Goal: Task Accomplishment & Management: Complete application form

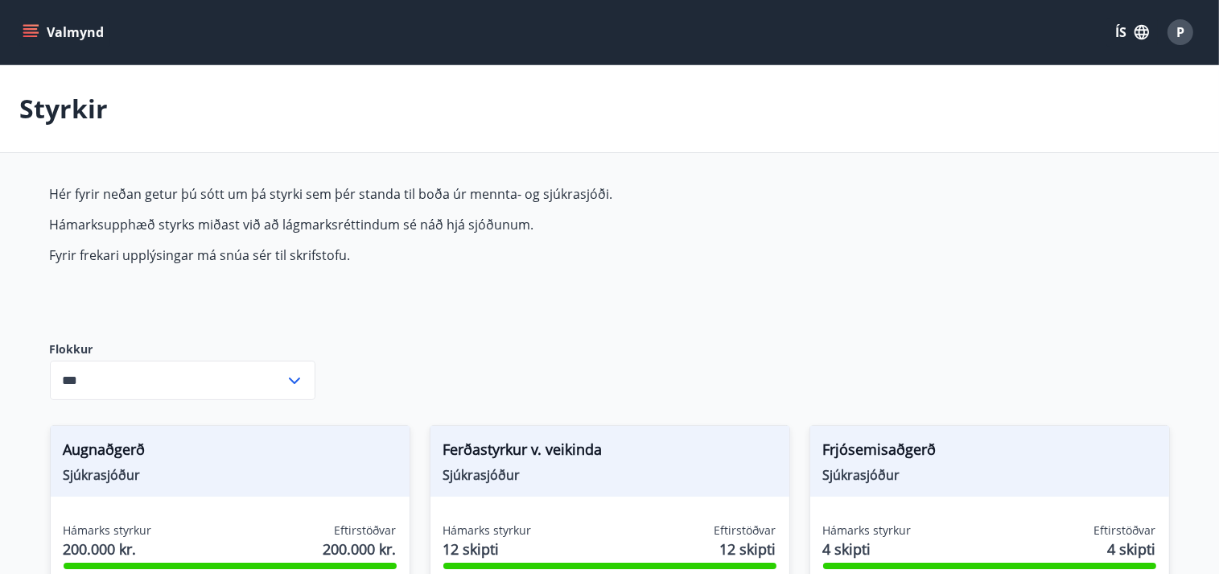
type input "***"
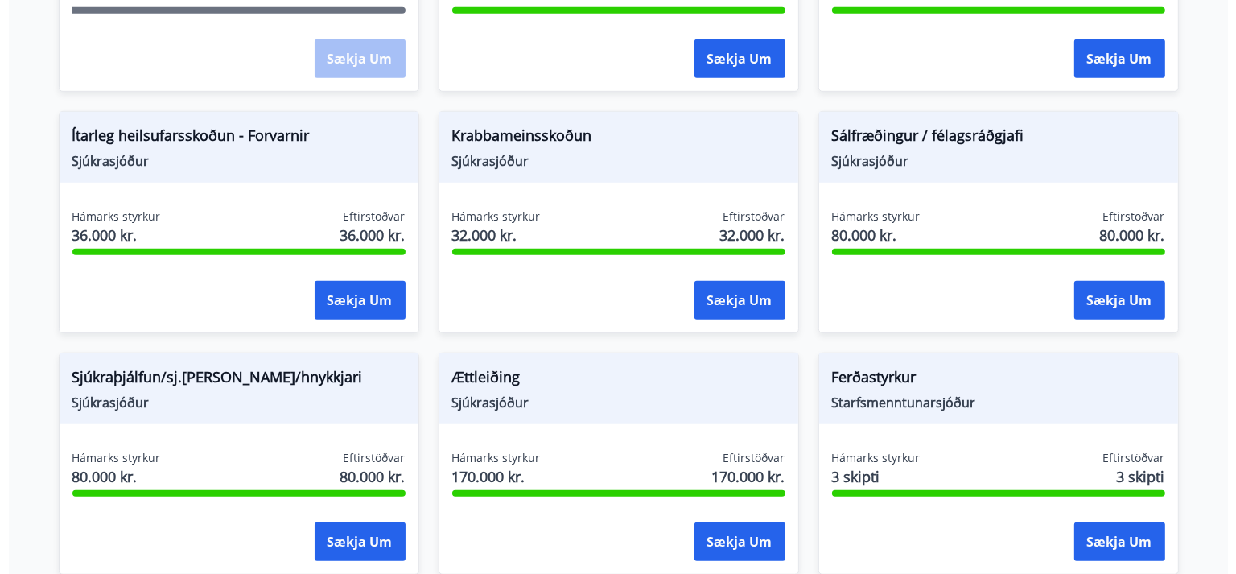
scroll to position [1104, 0]
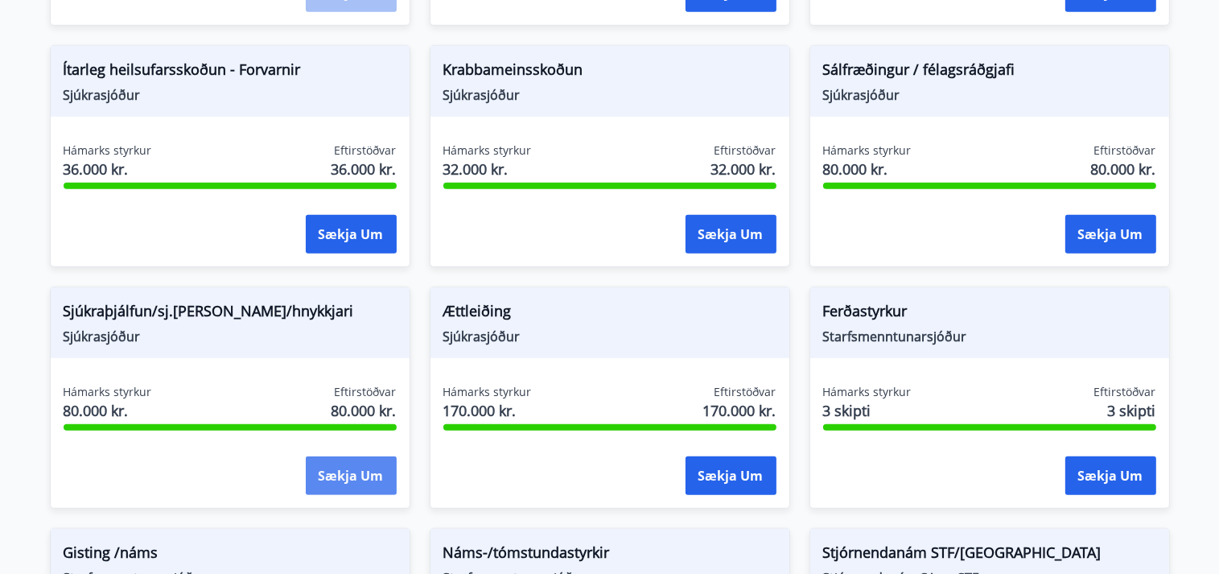
click at [344, 472] on button "Sækja um" at bounding box center [351, 475] width 91 height 39
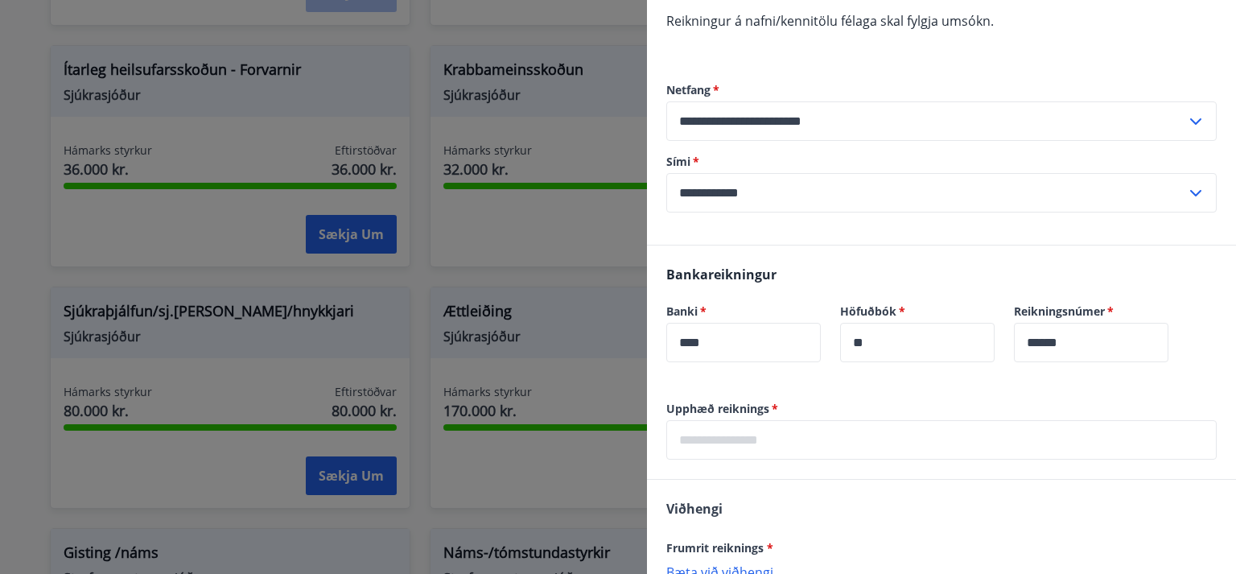
scroll to position [365, 0]
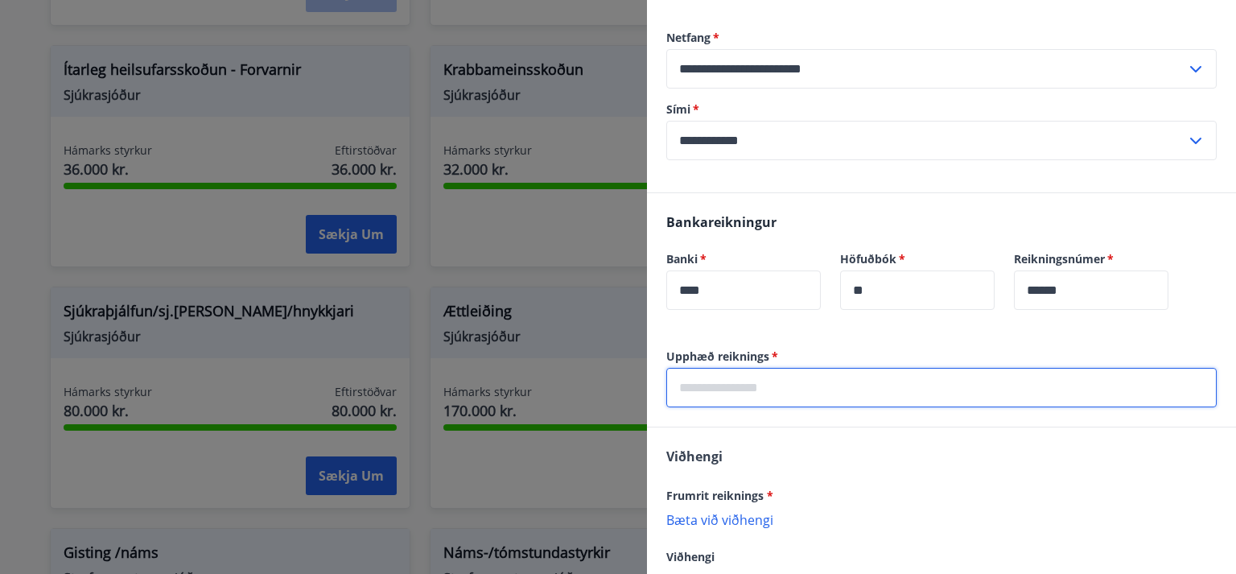
click at [778, 385] on input "text" at bounding box center [941, 387] width 550 height 39
type input "*****"
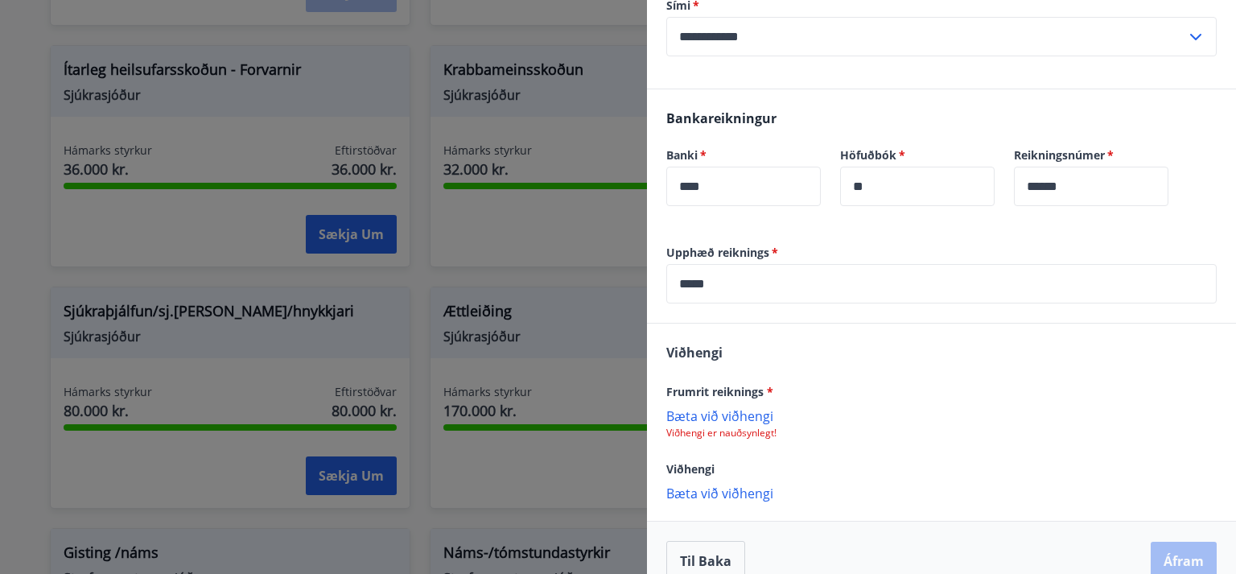
scroll to position [496, 0]
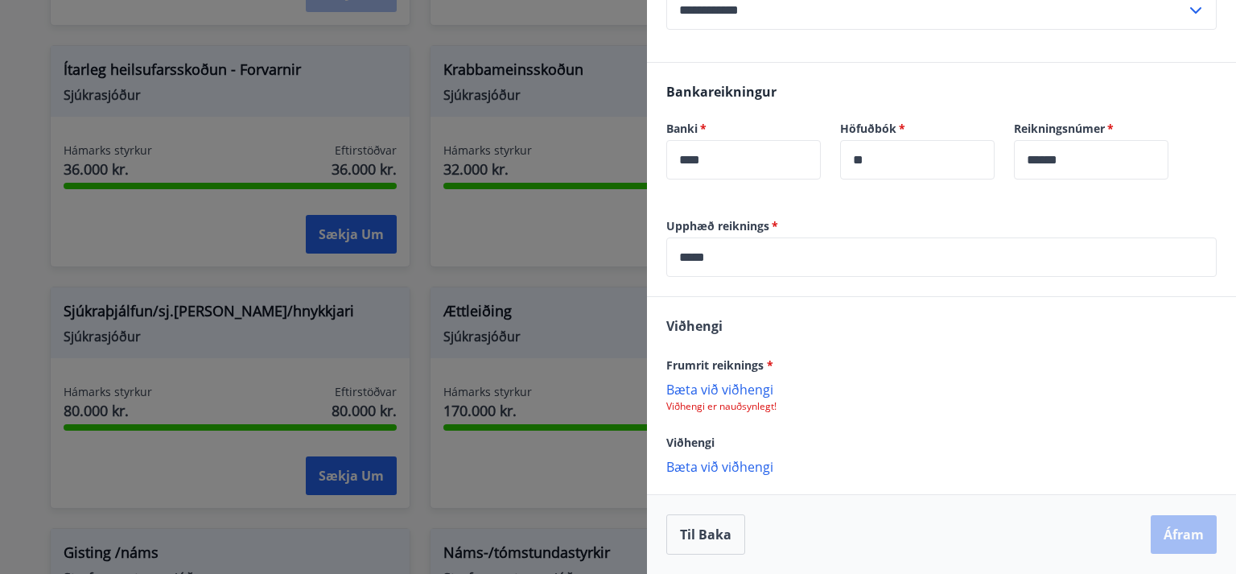
click at [732, 388] on p "Bæta við viðhengi" at bounding box center [941, 389] width 550 height 16
click at [724, 390] on p "IMG_20250909_0002.jpg" at bounding box center [745, 397] width 144 height 19
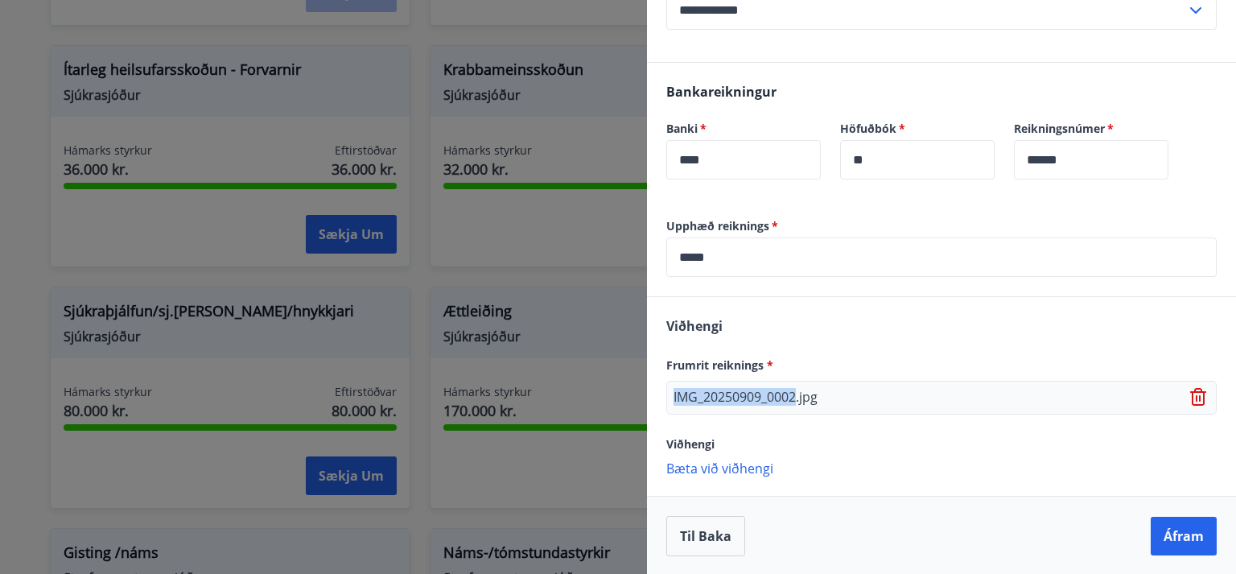
click at [1196, 397] on icon at bounding box center [1197, 398] width 2 height 6
click at [740, 390] on p "Bæta við viðhengi" at bounding box center [941, 389] width 550 height 16
click at [693, 398] on p "IMG_20250909_0002.jpg" at bounding box center [745, 397] width 144 height 19
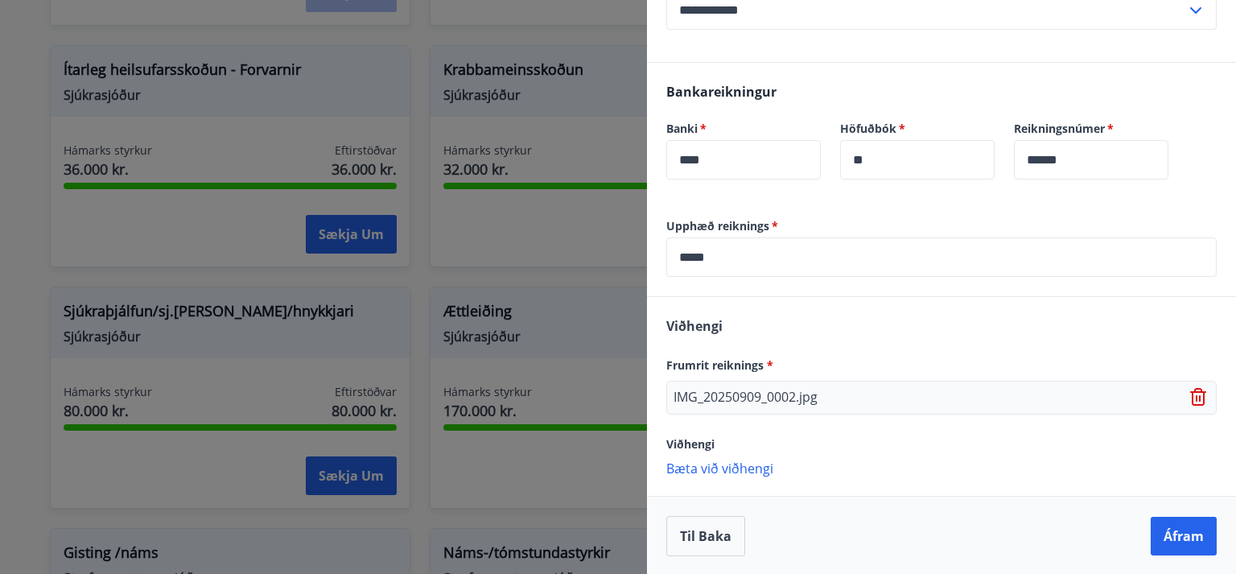
click at [693, 398] on p "IMG_20250909_0002.jpg" at bounding box center [745, 397] width 144 height 19
click at [813, 394] on p "IMG_20250909_0002.jpg" at bounding box center [745, 397] width 144 height 19
click at [731, 401] on p "IMG_20250909_0002.jpg" at bounding box center [745, 397] width 144 height 19
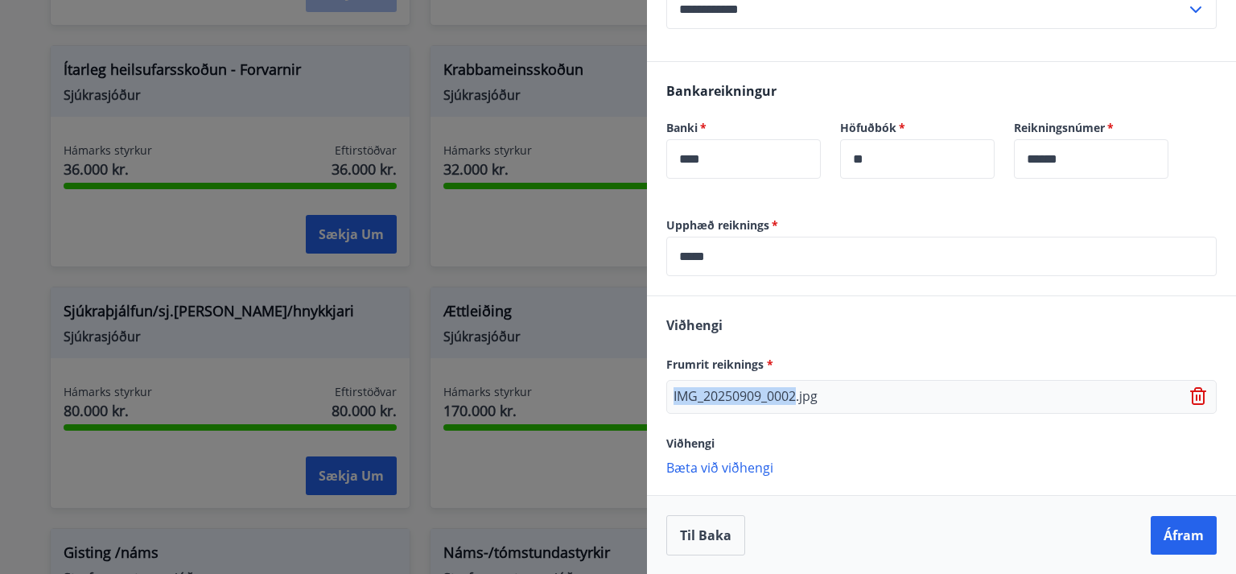
scroll to position [497, 0]
click at [1190, 394] on icon at bounding box center [1199, 395] width 19 height 19
click at [753, 391] on p "Bæta við viðhengi" at bounding box center [941, 389] width 550 height 16
click at [1173, 538] on button "Áfram" at bounding box center [1184, 536] width 66 height 39
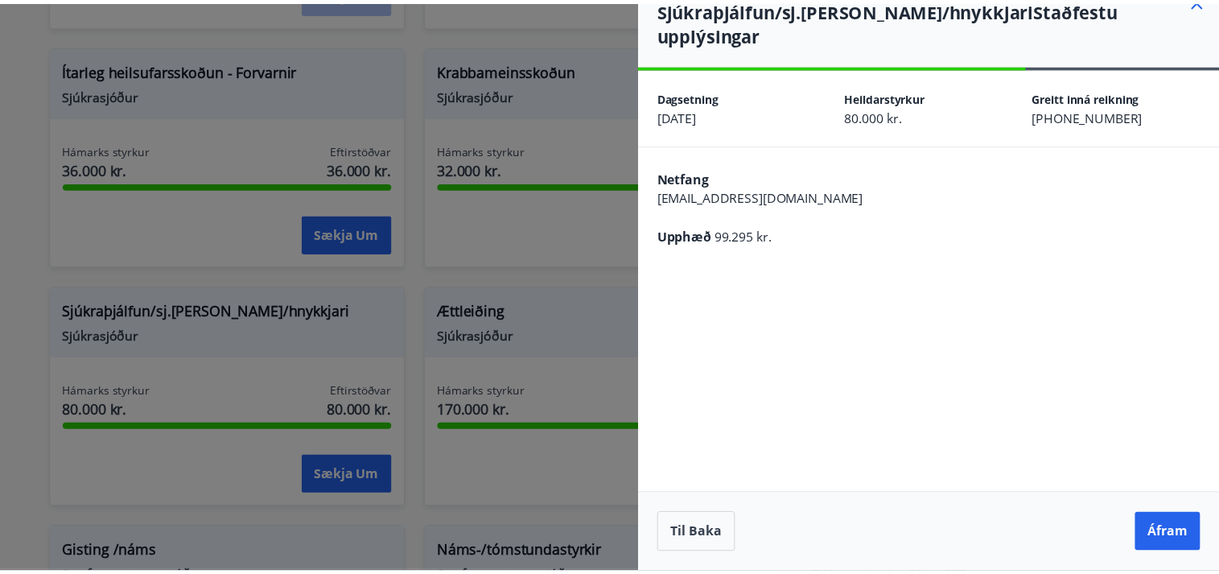
scroll to position [0, 0]
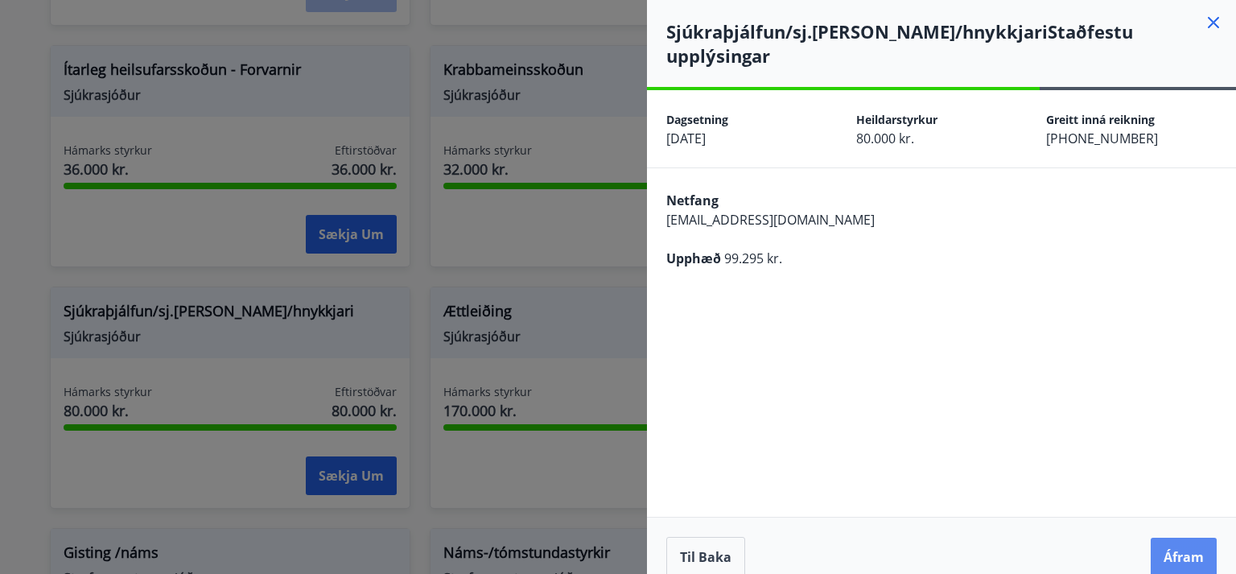
click at [1181, 538] on button "Áfram" at bounding box center [1184, 557] width 66 height 39
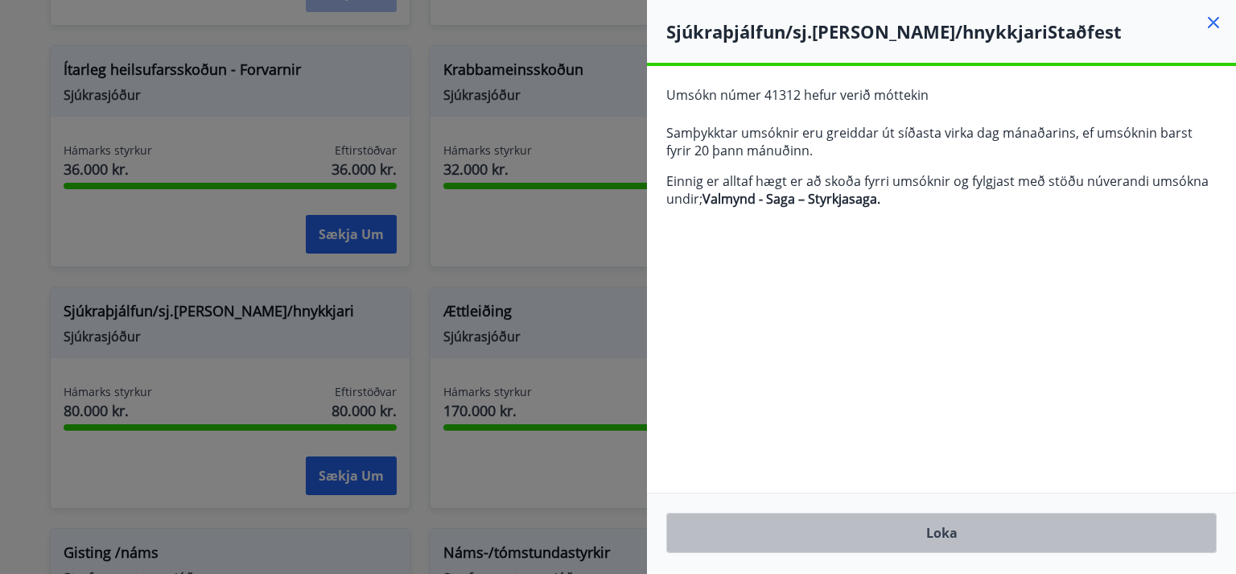
click at [949, 533] on button "Loka" at bounding box center [941, 533] width 550 height 40
